Goal: Transaction & Acquisition: Purchase product/service

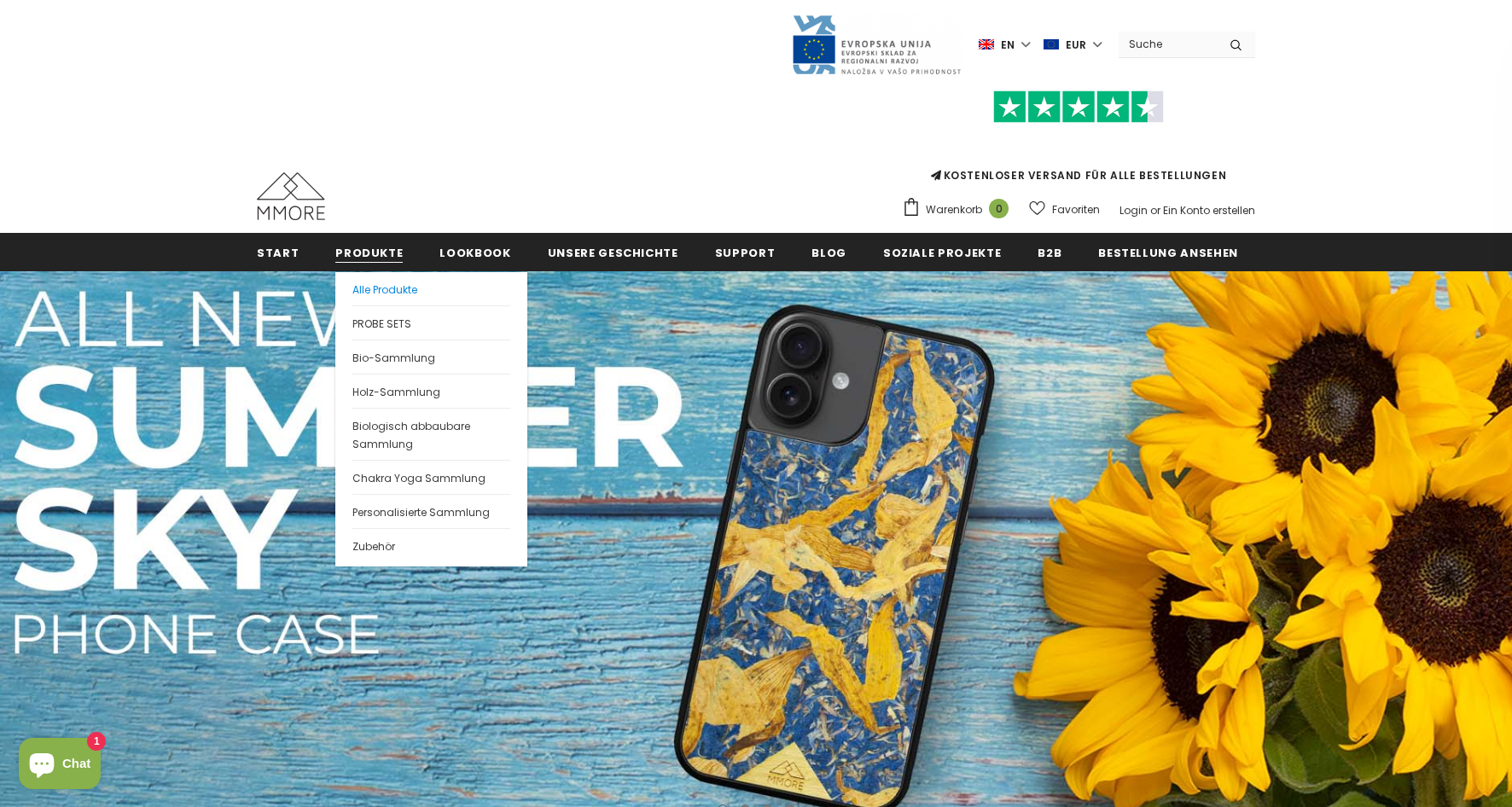
click at [364, 291] on span "Alle Produkte" at bounding box center [385, 289] width 65 height 15
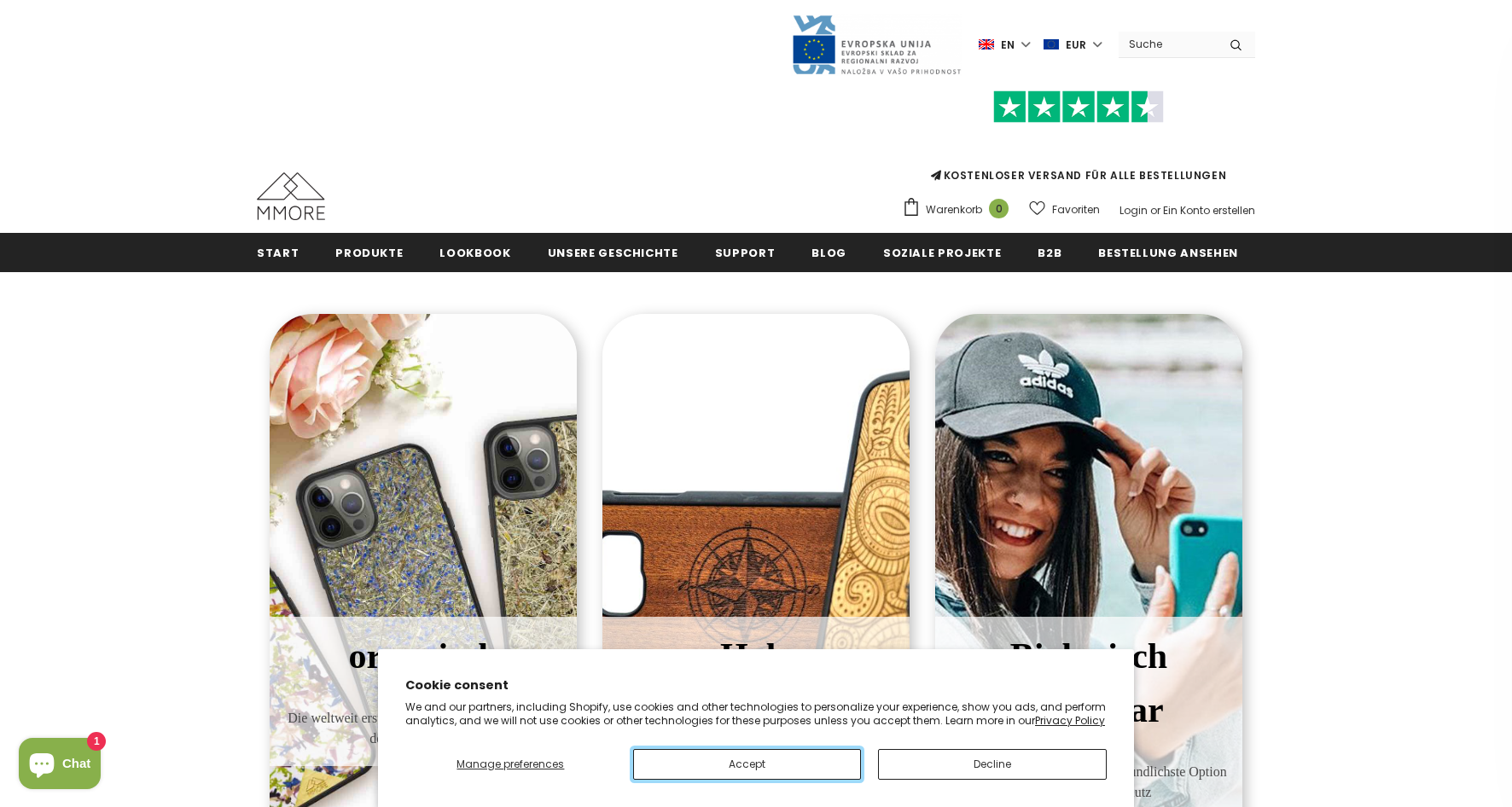
click at [801, 762] on button "Accept" at bounding box center [747, 764] width 229 height 30
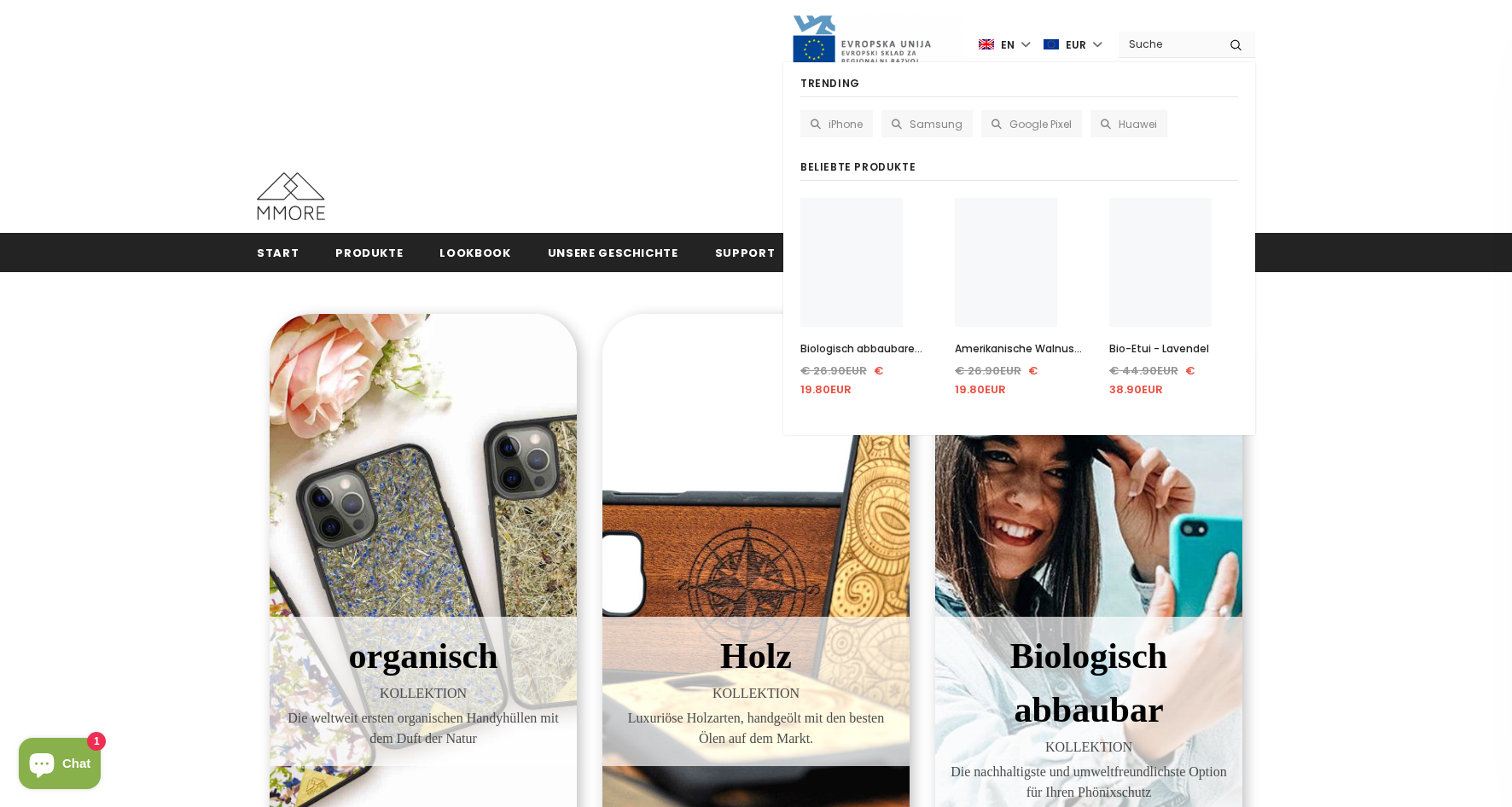
click at [1189, 46] on input "Search Site" at bounding box center [1167, 44] width 98 height 24
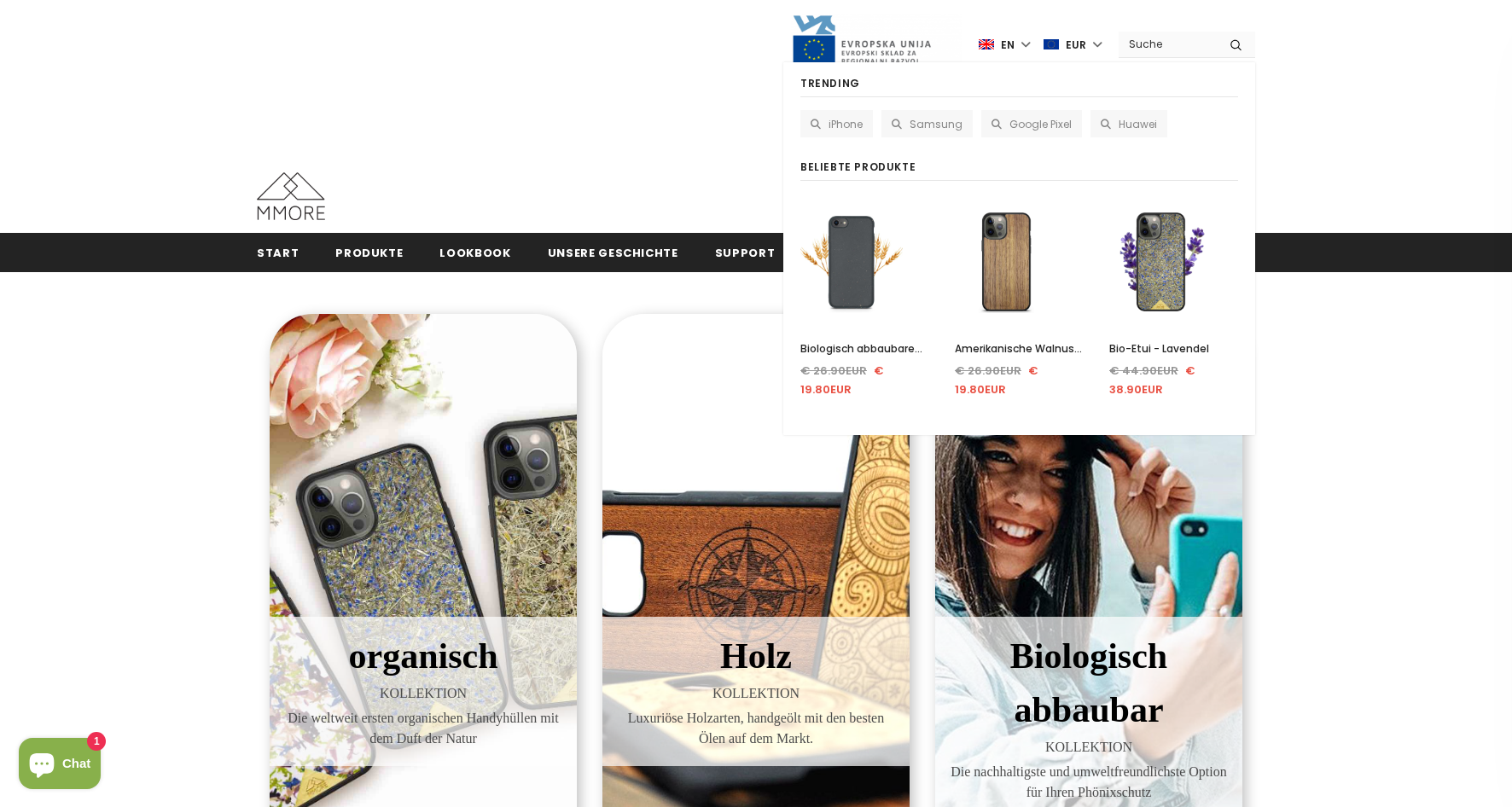
type input "o"
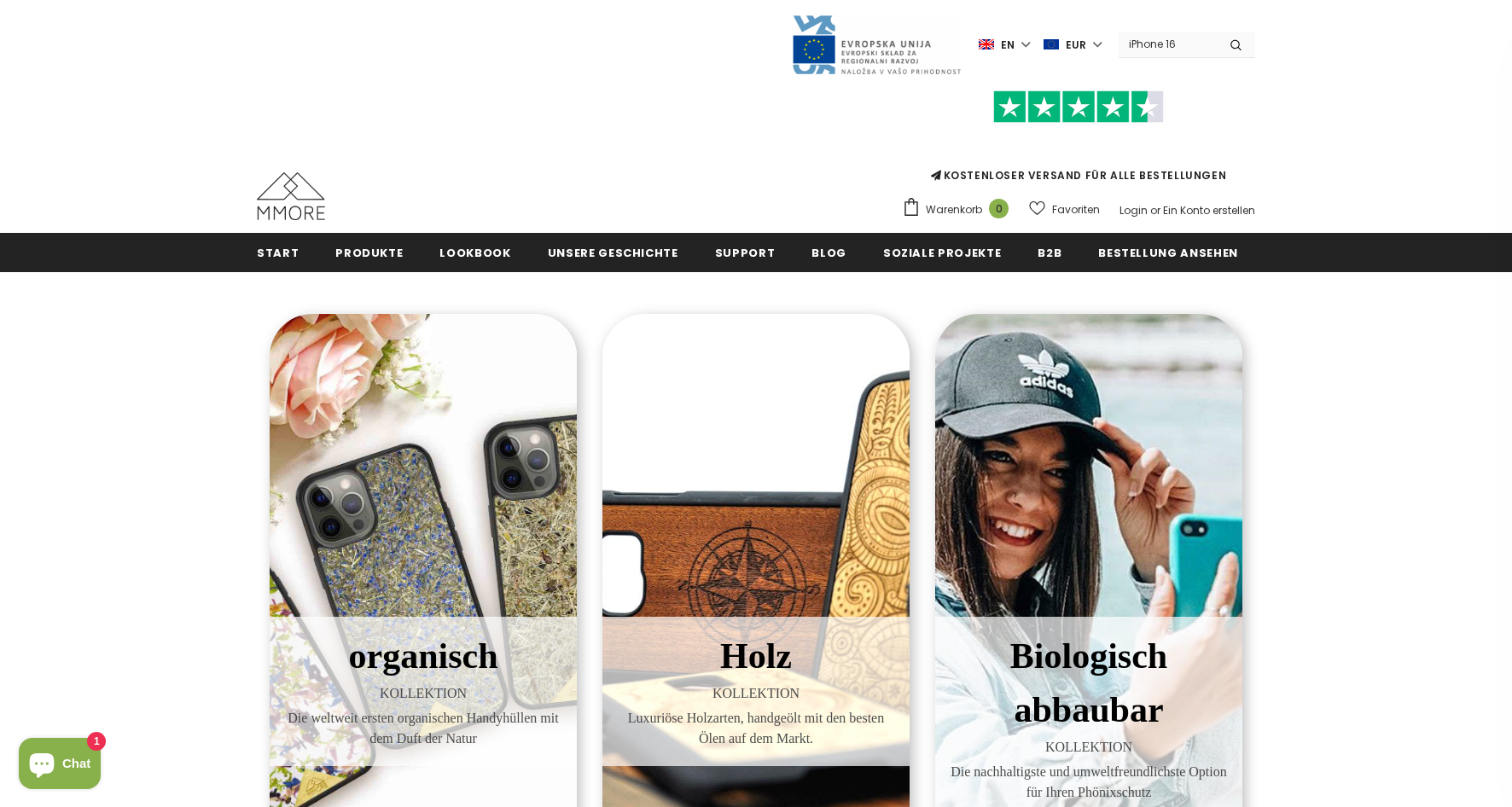
type input "iPhone 16"
click at [1217, 31] on button "submit" at bounding box center [1236, 44] width 38 height 25
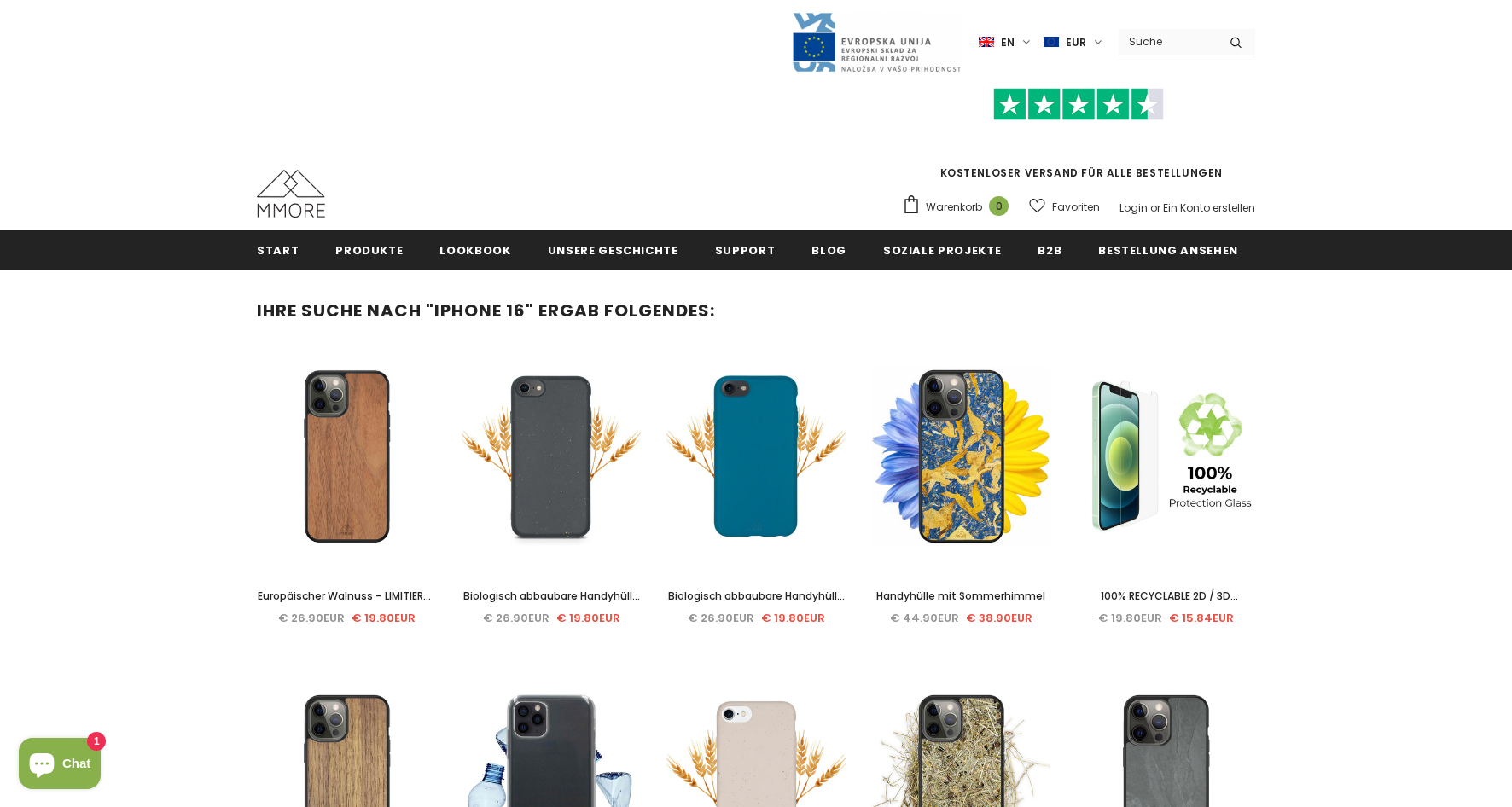
scroll to position [3, 0]
